Goal: Transaction & Acquisition: Purchase product/service

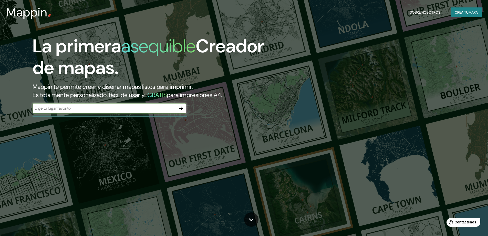
click at [167, 109] on input "text" at bounding box center [105, 108] width 144 height 6
type input "Parla"
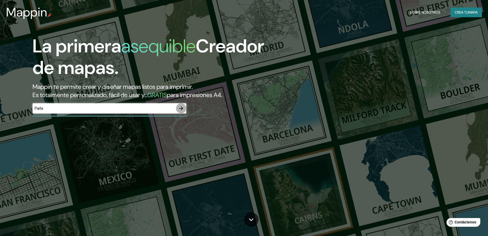
click at [182, 110] on icon "button" at bounding box center [181, 108] width 6 height 6
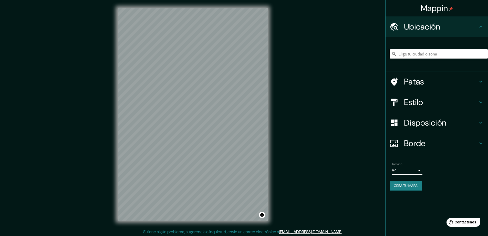
click at [428, 55] on input "Elige tu ciudad o zona" at bounding box center [439, 53] width 98 height 9
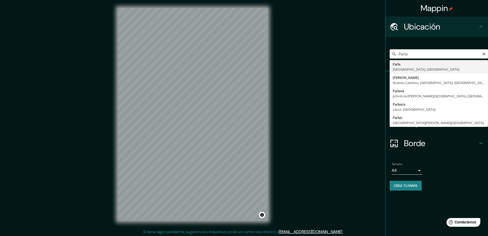
type input "Parla, [GEOGRAPHIC_DATA], [GEOGRAPHIC_DATA]"
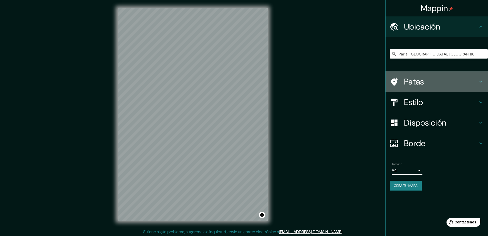
click at [437, 83] on h4 "Patas" at bounding box center [441, 81] width 74 height 10
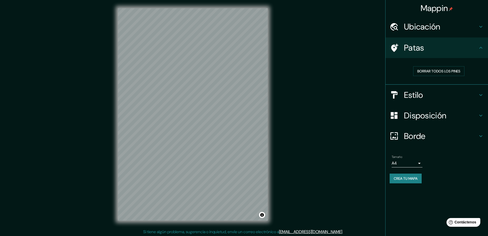
drag, startPoint x: 447, startPoint y: 57, endPoint x: 449, endPoint y: 64, distance: 7.1
click at [447, 56] on div "Patas" at bounding box center [437, 47] width 103 height 21
click at [455, 87] on div "Estilo" at bounding box center [437, 95] width 103 height 21
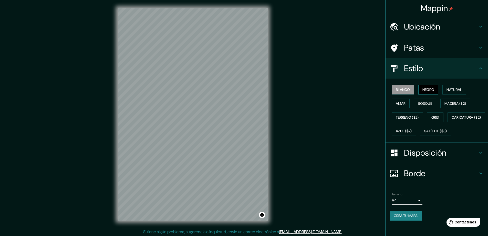
click at [425, 87] on font "Negro" at bounding box center [429, 89] width 12 height 5
click at [407, 89] on font "Blanco" at bounding box center [403, 89] width 14 height 5
click at [451, 91] on font "Natural" at bounding box center [454, 89] width 15 height 5
click at [404, 92] on font "Blanco" at bounding box center [403, 89] width 14 height 5
click at [404, 108] on div "Blanco Negro Natural Amar Bosque Madera ($2) Terreno ($2) Gris Caricatura ($2) …" at bounding box center [439, 110] width 98 height 55
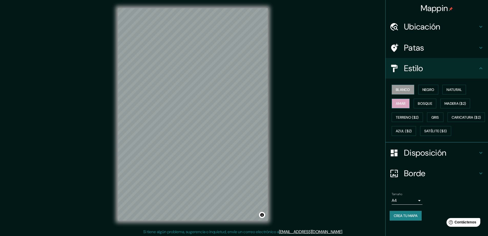
click at [403, 107] on button "Amar" at bounding box center [401, 103] width 18 height 10
click at [402, 95] on div "Blanco Negro Natural Amar Bosque Madera ($2) Terreno ($2) Gris Caricatura ($2) …" at bounding box center [439, 110] width 98 height 55
drag, startPoint x: 402, startPoint y: 92, endPoint x: 450, endPoint y: 91, distance: 48.0
click at [402, 91] on font "Blanco" at bounding box center [403, 89] width 14 height 5
click at [452, 91] on font "Natural" at bounding box center [454, 89] width 15 height 5
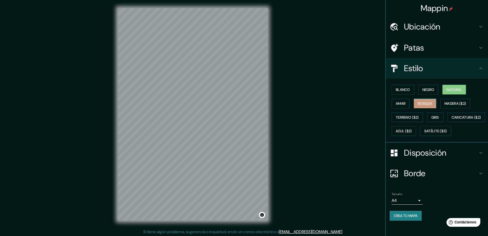
click at [426, 105] on font "Bosque" at bounding box center [425, 103] width 14 height 5
click at [447, 106] on font "Madera ($2)" at bounding box center [456, 103] width 22 height 7
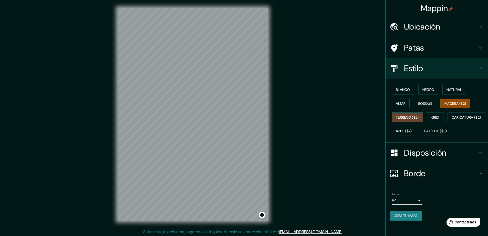
click at [412, 119] on font "Terreno ($2)" at bounding box center [407, 117] width 23 height 5
click at [435, 118] on font "Gris" at bounding box center [436, 117] width 8 height 5
click at [421, 103] on font "Bosque" at bounding box center [425, 103] width 14 height 5
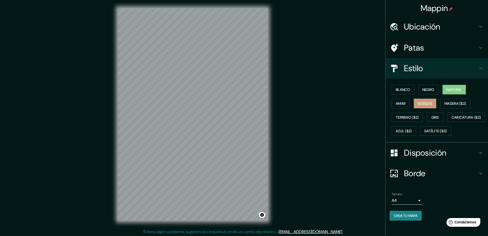
click at [448, 88] on font "Natural" at bounding box center [454, 89] width 15 height 5
click at [399, 107] on button "Amar" at bounding box center [401, 103] width 18 height 10
click at [452, 88] on font "Natural" at bounding box center [454, 89] width 15 height 5
click at [470, 66] on h4 "Estilo" at bounding box center [441, 68] width 74 height 10
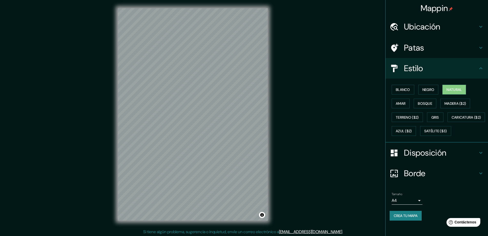
click at [440, 158] on font "Disposición" at bounding box center [425, 152] width 42 height 11
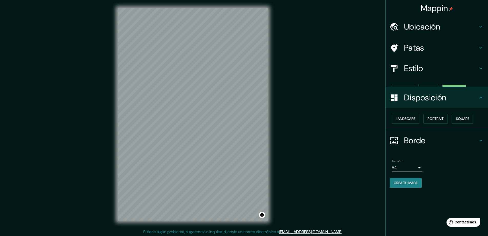
scroll to position [0, 0]
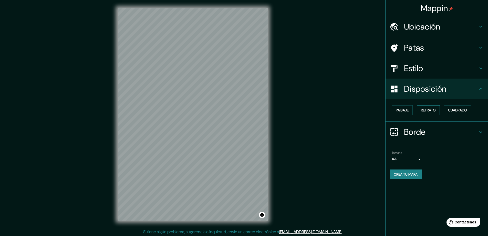
click at [429, 109] on font "Retrato" at bounding box center [428, 110] width 15 height 5
click at [410, 112] on button "Paisaje" at bounding box center [402, 110] width 21 height 10
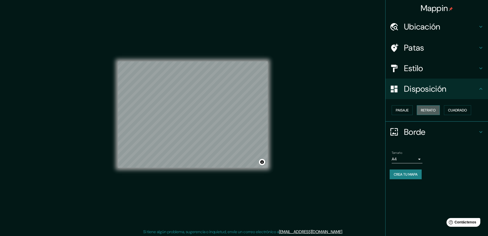
click at [424, 112] on font "Retrato" at bounding box center [428, 110] width 15 height 5
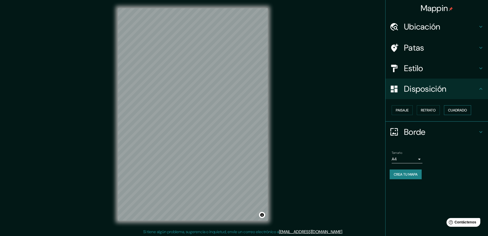
click at [458, 110] on font "Cuadrado" at bounding box center [457, 110] width 19 height 5
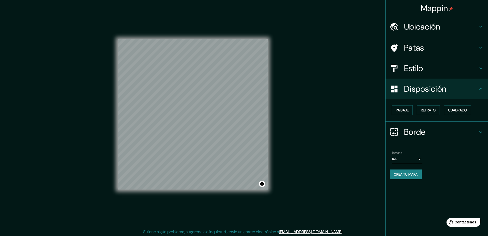
click at [434, 134] on h4 "Borde" at bounding box center [441, 132] width 74 height 10
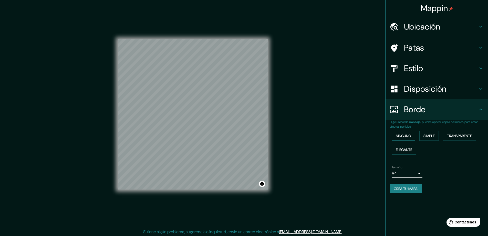
click at [405, 136] on font "Ninguno" at bounding box center [403, 135] width 15 height 5
click at [424, 136] on button "Simple" at bounding box center [429, 136] width 19 height 10
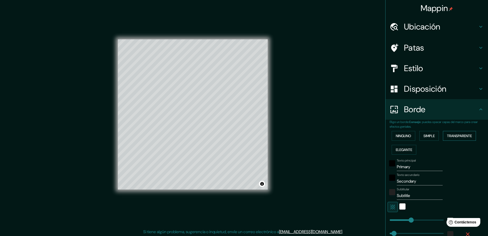
click at [447, 136] on font "Transparente" at bounding box center [459, 135] width 25 height 5
click at [407, 147] on font "Elegante" at bounding box center [404, 149] width 16 height 5
click at [400, 134] on font "Ninguno" at bounding box center [403, 135] width 15 height 5
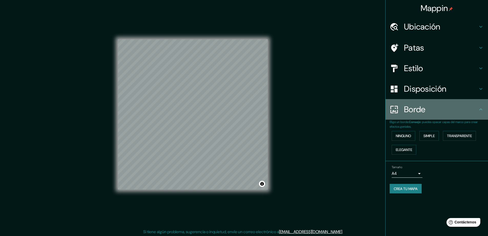
click at [436, 114] on h4 "Borde" at bounding box center [441, 109] width 74 height 10
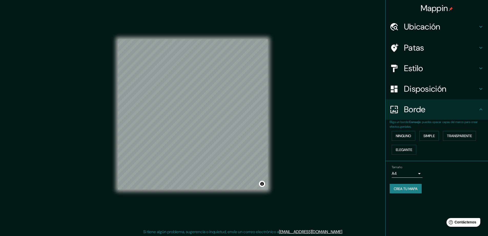
click at [436, 96] on div "Disposición" at bounding box center [437, 88] width 103 height 21
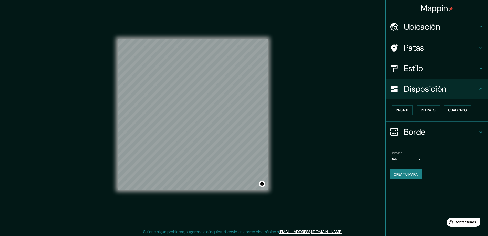
click at [438, 66] on h4 "Estilo" at bounding box center [441, 68] width 74 height 10
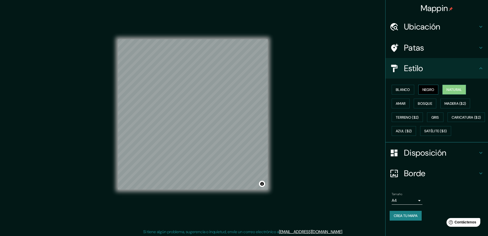
click at [425, 90] on font "Negro" at bounding box center [429, 89] width 12 height 5
click at [405, 90] on font "Blanco" at bounding box center [403, 89] width 14 height 5
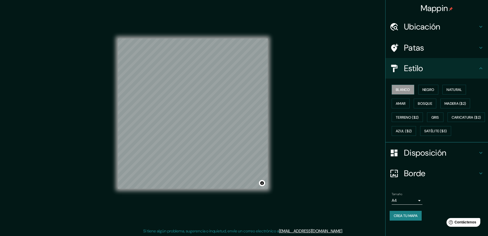
scroll to position [1, 0]
click at [410, 206] on body "Mappin Ubicación Parla, [GEOGRAPHIC_DATA], [GEOGRAPHIC_DATA] Patas Estilo Blanc…" at bounding box center [244, 117] width 488 height 236
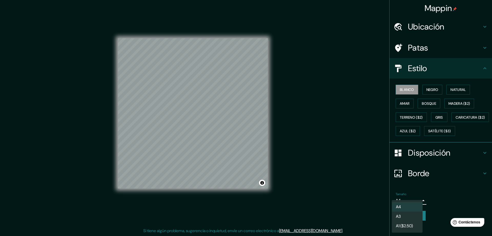
click at [434, 206] on div at bounding box center [246, 118] width 492 height 236
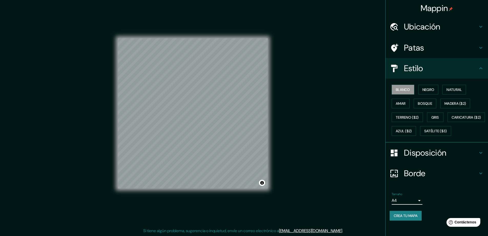
click at [415, 218] on font "Crea tu mapa" at bounding box center [406, 215] width 24 height 5
click at [406, 218] on font "Crea tu mapa" at bounding box center [406, 215] width 24 height 5
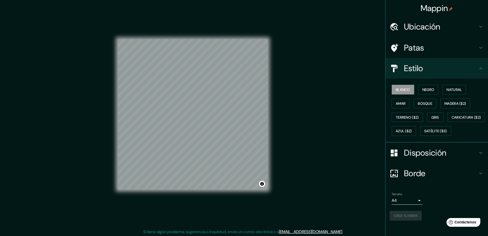
click at [407, 220] on div "Crea tu mapa" at bounding box center [437, 215] width 94 height 10
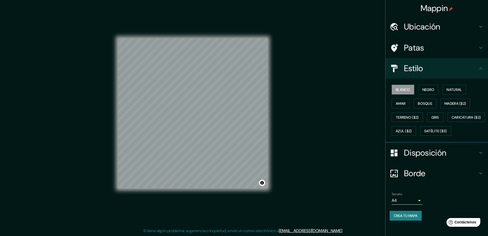
click at [469, 63] on h4 "Estilo" at bounding box center [441, 68] width 74 height 10
click at [464, 46] on h4 "Patas" at bounding box center [441, 48] width 74 height 10
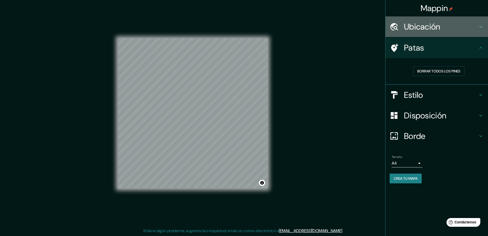
click at [464, 30] on h4 "Ubicación" at bounding box center [441, 27] width 74 height 10
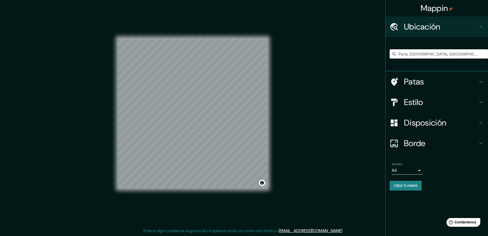
click at [411, 186] on font "Crea tu mapa" at bounding box center [406, 185] width 24 height 5
click at [439, 122] on font "Disposición" at bounding box center [425, 122] width 42 height 11
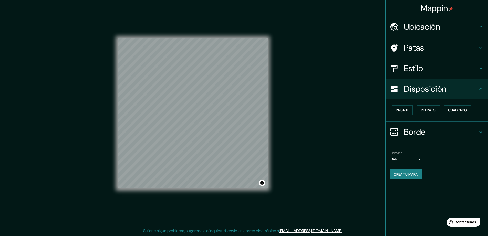
click at [434, 70] on h4 "Estilo" at bounding box center [441, 68] width 74 height 10
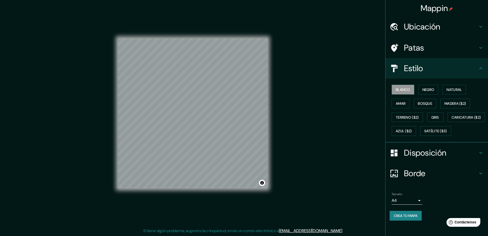
scroll to position [4, 0]
click at [443, 85] on button "Natural" at bounding box center [455, 90] width 24 height 10
click at [403, 218] on font "Crea tu mapa" at bounding box center [406, 215] width 24 height 5
click at [413, 207] on body "Mappin Ubicación Parla, [GEOGRAPHIC_DATA], [GEOGRAPHIC_DATA] Patas Estilo Blanc…" at bounding box center [244, 117] width 488 height 236
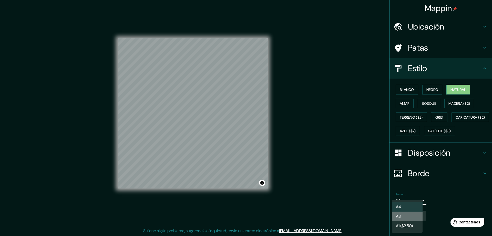
click at [413, 215] on li "A3" at bounding box center [407, 215] width 31 height 9
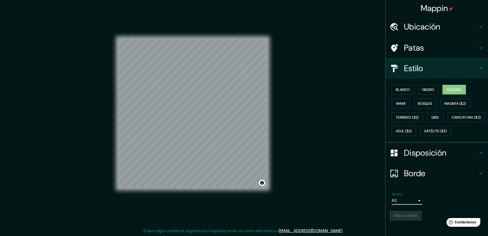
click at [410, 212] on body "Mappin Ubicación Parla, [GEOGRAPHIC_DATA], [GEOGRAPHIC_DATA] Patas Estilo Blanc…" at bounding box center [244, 117] width 488 height 236
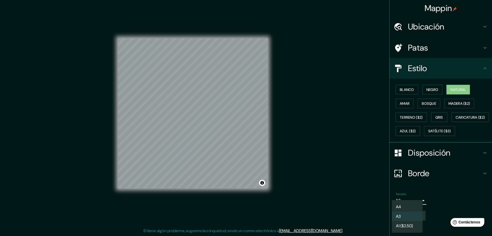
click at [410, 206] on li "A4" at bounding box center [407, 206] width 31 height 9
type input "single"
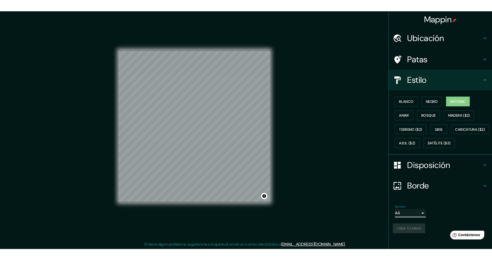
scroll to position [0, 0]
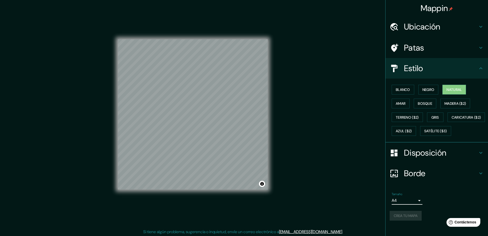
click at [437, 7] on font "Mappin" at bounding box center [434, 8] width 27 height 11
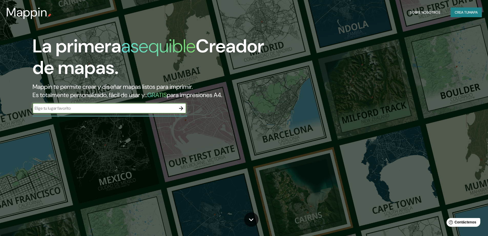
click at [469, 12] on font "mapa" at bounding box center [473, 12] width 9 height 5
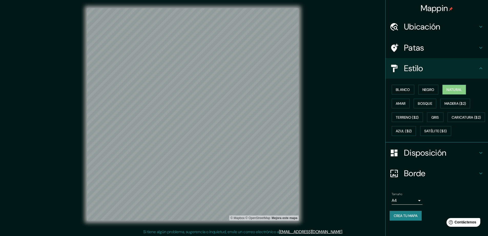
click at [441, 31] on h4 "Ubicación" at bounding box center [441, 27] width 74 height 10
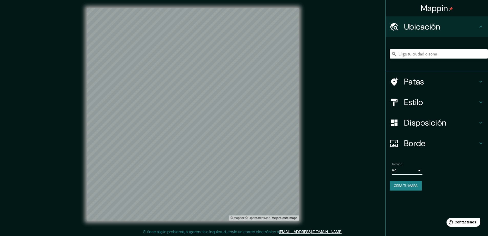
click at [435, 53] on input "Elige tu ciudad o zona" at bounding box center [439, 53] width 98 height 9
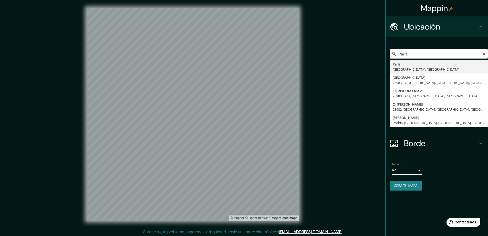
type input "Parla, [GEOGRAPHIC_DATA], [GEOGRAPHIC_DATA]"
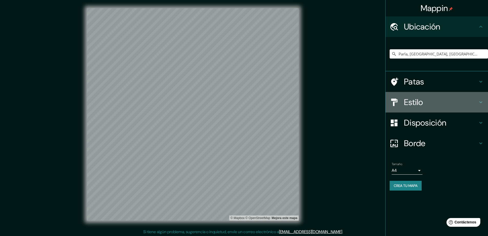
click at [430, 106] on h4 "Estilo" at bounding box center [441, 102] width 74 height 10
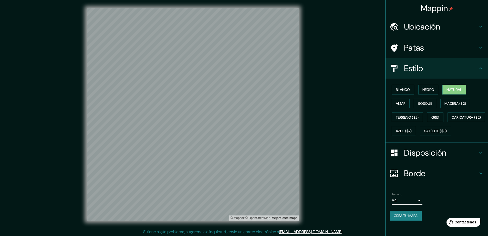
click at [405, 218] on font "Crea tu mapa" at bounding box center [406, 215] width 24 height 5
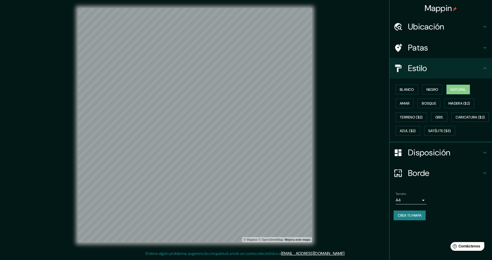
click at [420, 224] on div "Tamaño A4 single Crea tu mapa" at bounding box center [441, 207] width 94 height 34
click at [417, 218] on font "Crea tu mapa" at bounding box center [410, 215] width 24 height 5
click at [416, 220] on div "Crea tu mapa" at bounding box center [441, 215] width 94 height 10
click at [441, 163] on div "Disposición" at bounding box center [441, 152] width 103 height 21
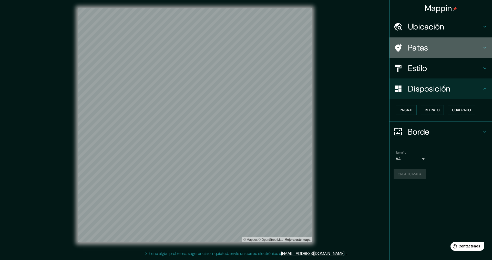
click at [437, 55] on div "Patas" at bounding box center [441, 47] width 103 height 21
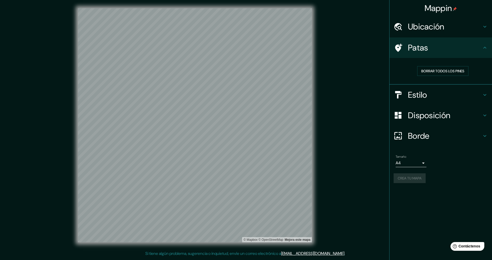
click at [448, 30] on h4 "Ubicación" at bounding box center [445, 27] width 74 height 10
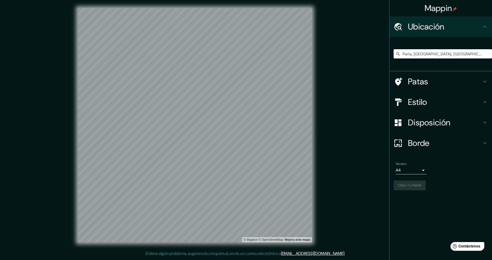
click at [448, 30] on h4 "Ubicación" at bounding box center [445, 27] width 74 height 10
click at [418, 188] on font "Crea tu mapa" at bounding box center [410, 185] width 24 height 5
